Goal: Task Accomplishment & Management: Manage account settings

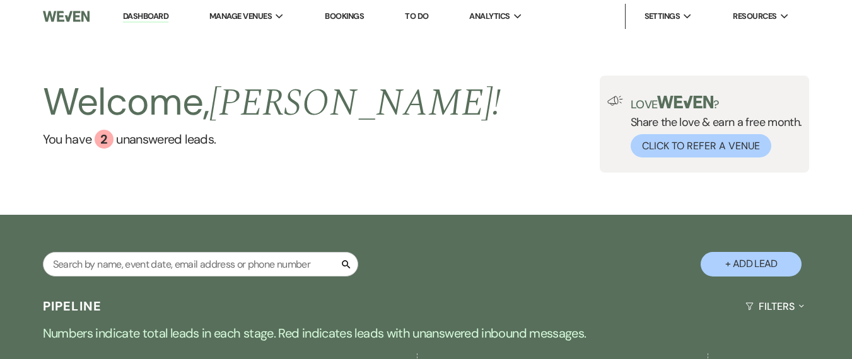
click at [305, 153] on div "Welcome, [PERSON_NAME] ! You have 2 unanswered lead s ." at bounding box center [272, 124] width 458 height 97
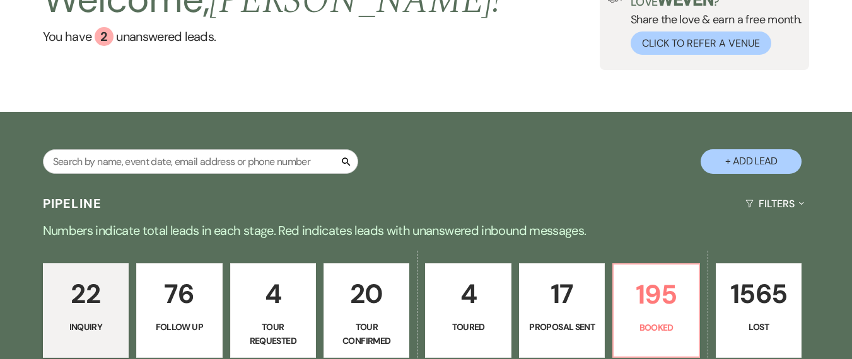
scroll to position [280, 0]
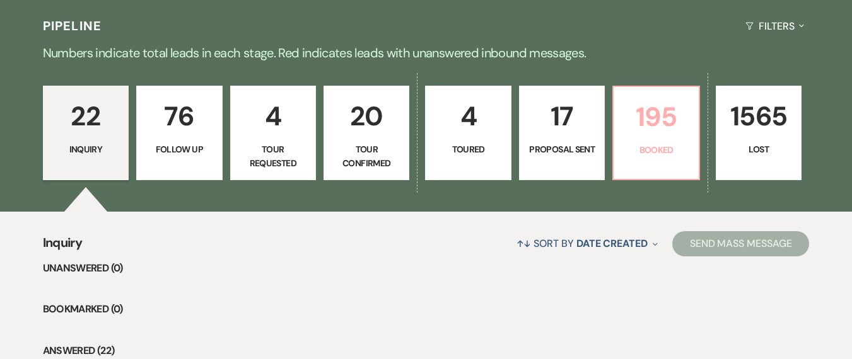
click at [673, 161] on link "195 Booked" at bounding box center [655, 133] width 87 height 95
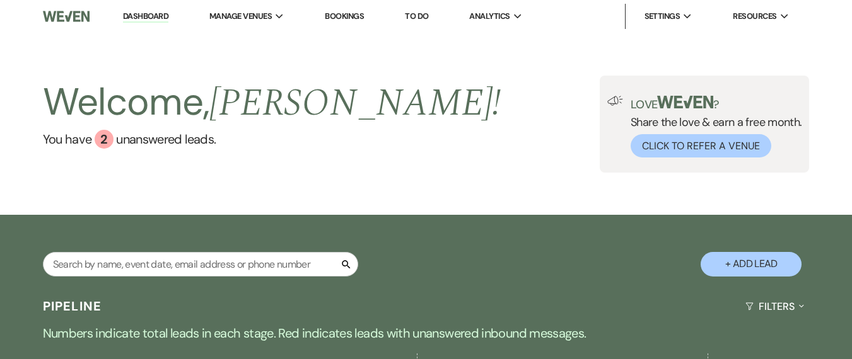
click at [327, 83] on div "Welcome, [PERSON_NAME] ! You have 2 unanswered lead s . Love ? Share the love &…" at bounding box center [426, 124] width 852 height 97
click at [162, 15] on link "Dashboard" at bounding box center [145, 17] width 45 height 12
click at [129, 15] on link "Dashboard" at bounding box center [145, 17] width 45 height 12
